Goal: Entertainment & Leisure: Consume media (video, audio)

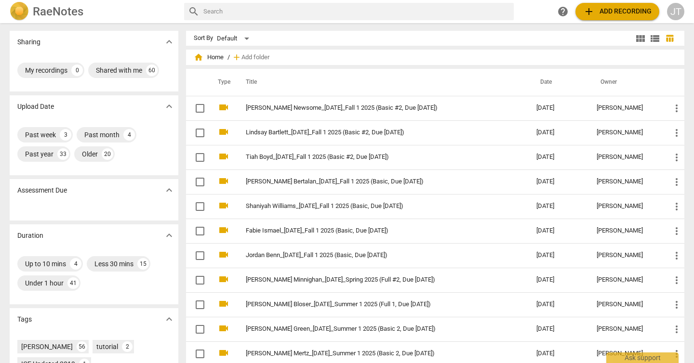
click at [643, 36] on span "view_module" at bounding box center [641, 39] width 12 height 12
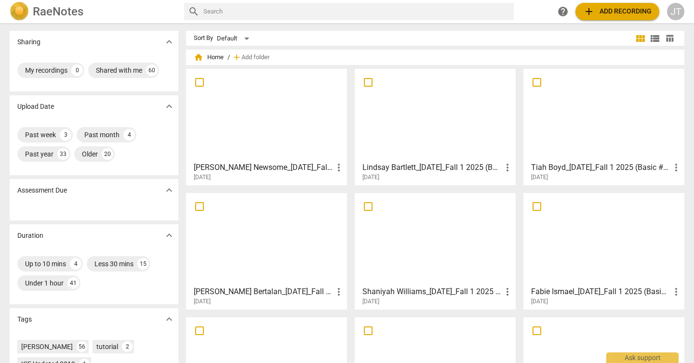
click at [271, 121] on div at bounding box center [266, 114] width 154 height 85
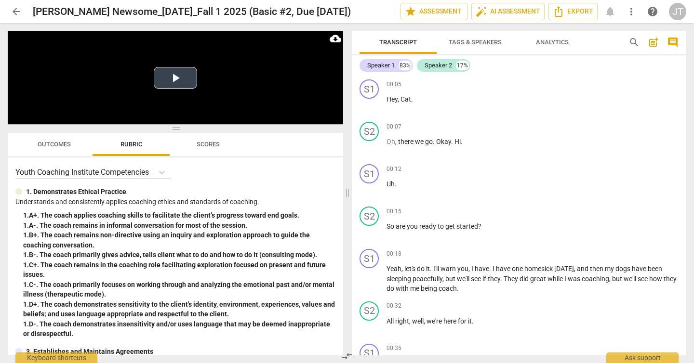
click at [176, 89] on video at bounding box center [175, 77] width 335 height 93
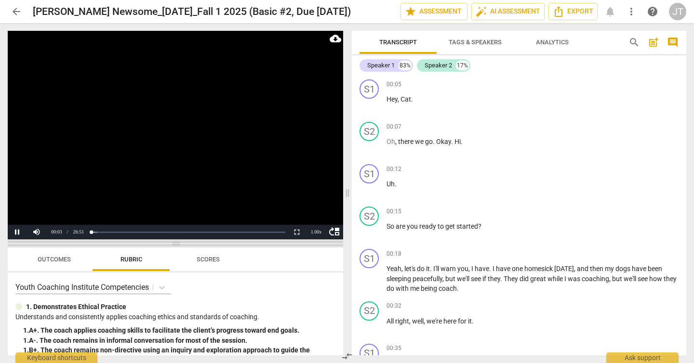
drag, startPoint x: 176, startPoint y: 128, endPoint x: 166, endPoint y: 243, distance: 115.6
click at [166, 243] on span at bounding box center [175, 244] width 335 height 6
click at [168, 146] on video at bounding box center [175, 135] width 335 height 209
click at [19, 8] on span "arrow_back" at bounding box center [17, 12] width 12 height 12
